Goal: Navigation & Orientation: Go to known website

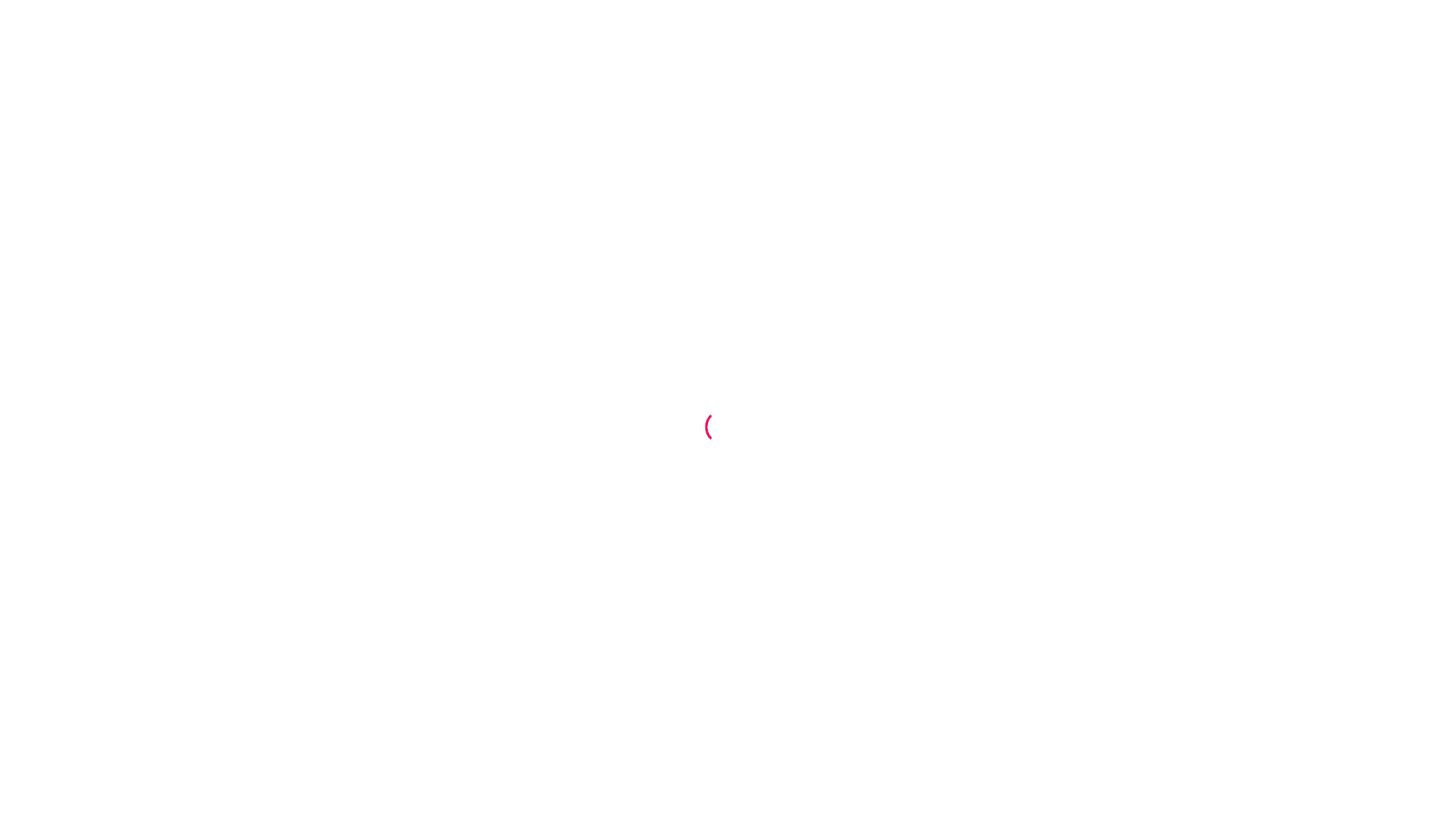
click at [1069, 172] on div at bounding box center [728, 407] width 1456 height 815
click at [664, 434] on div at bounding box center [728, 407] width 1456 height 815
click at [711, 805] on div at bounding box center [728, 407] width 1456 height 815
